Goal: Task Accomplishment & Management: Use online tool/utility

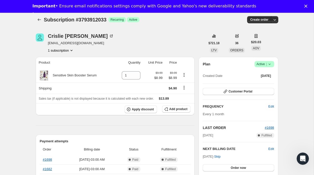
scroll to position [17, 0]
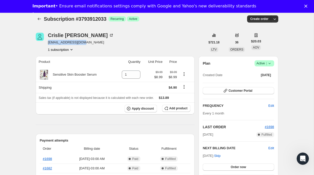
drag, startPoint x: 90, startPoint y: 43, endPoint x: 48, endPoint y: 44, distance: 42.2
click at [48, 44] on div "Crislie Perry e_cheroll@yahoo.com 1 subscription" at bounding box center [121, 42] width 170 height 19
copy span "e_cheroll@yahoo.com"
drag, startPoint x: 80, startPoint y: 34, endPoint x: 47, endPoint y: 34, distance: 32.2
click at [47, 34] on div "Crislie Perry e_cheroll@yahoo.com 1 subscription" at bounding box center [121, 42] width 170 height 19
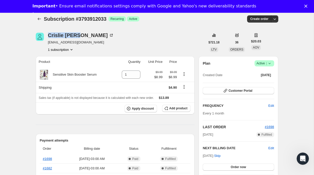
copy div "Crislie Perry"
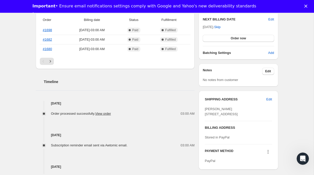
scroll to position [161, 0]
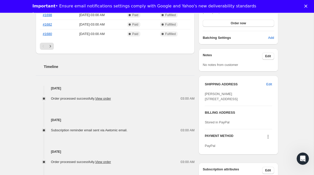
drag, startPoint x: 233, startPoint y: 115, endPoint x: 204, endPoint y: 99, distance: 33.1
click at [204, 99] on div "SHIPPING ADDRESS Edit Crislie Perry 37 The Crescent #1 Montclair NJ, 07042 Unit…" at bounding box center [239, 115] width 80 height 79
copy span "37 The Crescent #1 Montclair NJ, 07042 United States"
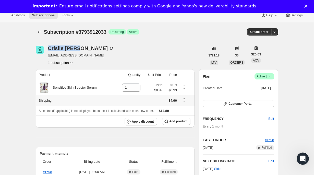
scroll to position [0, 0]
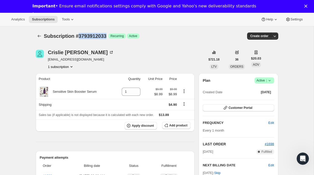
drag, startPoint x: 111, startPoint y: 35, endPoint x: 81, endPoint y: 35, distance: 30.7
click at [81, 35] on span "Subscription #3793912033" at bounding box center [75, 36] width 63 height 6
copy span "3793912033"
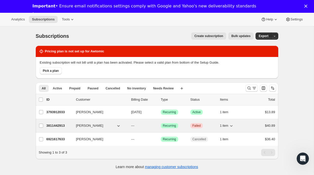
click at [59, 126] on p "3811442913" at bounding box center [60, 125] width 26 height 5
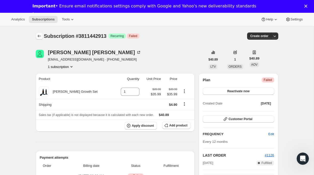
click at [39, 36] on icon "Subscriptions" at bounding box center [39, 35] width 5 height 5
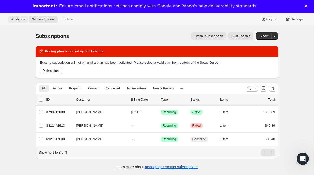
click at [14, 20] on span "Analytics" at bounding box center [18, 19] width 14 height 4
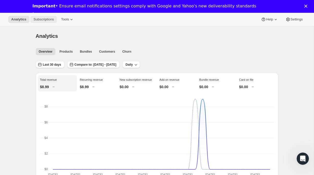
click at [52, 18] on span "Subscriptions" at bounding box center [43, 19] width 20 height 4
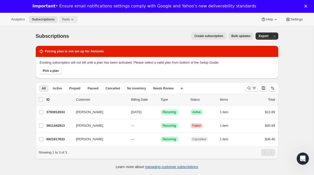
click at [67, 19] on span "Tools" at bounding box center [66, 19] width 8 height 4
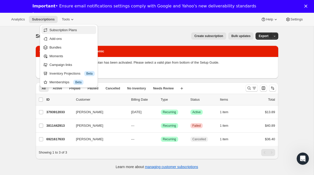
click at [72, 29] on span "Subscription Plans" at bounding box center [64, 30] width 28 height 4
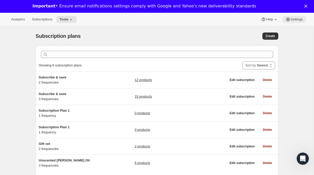
click at [297, 20] on span "Settings" at bounding box center [297, 19] width 12 height 4
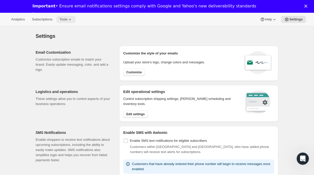
click at [67, 20] on span "Tools" at bounding box center [64, 19] width 8 height 4
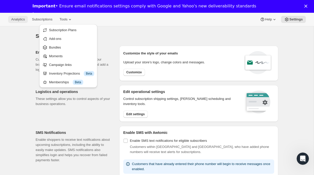
click at [22, 20] on span "Analytics" at bounding box center [18, 19] width 14 height 4
